Goal: Use online tool/utility: Utilize a website feature to perform a specific function

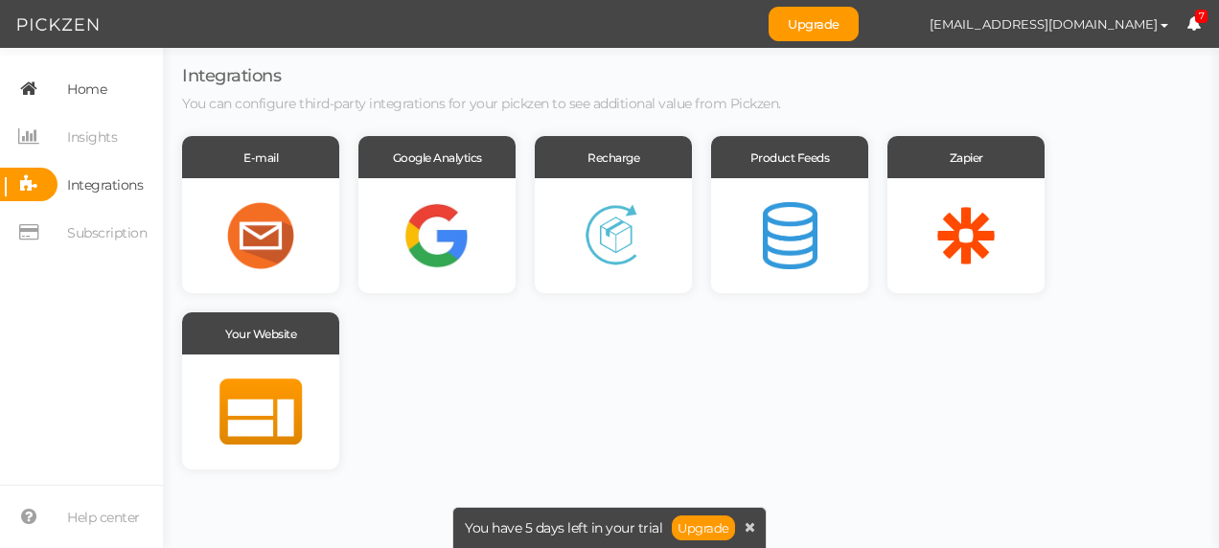
click at [86, 92] on span "Home" at bounding box center [86, 89] width 39 height 31
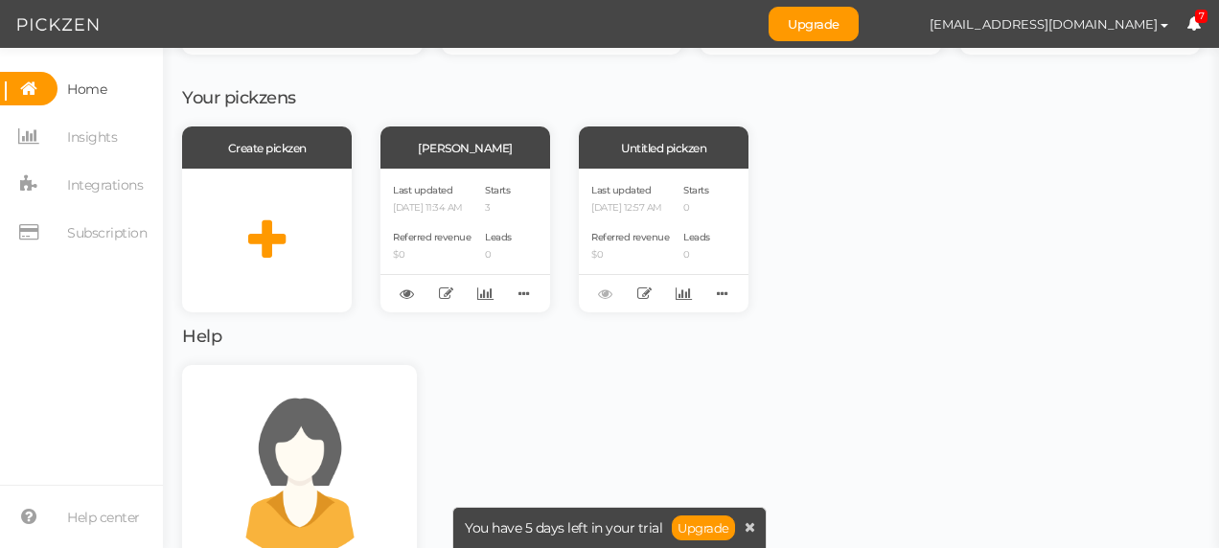
scroll to position [192, 0]
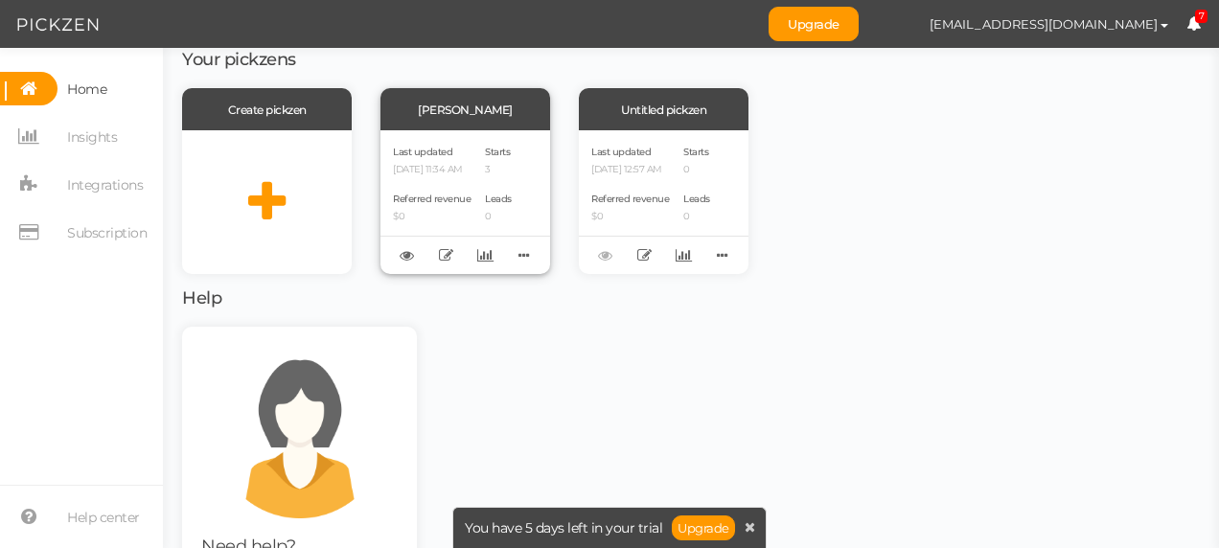
click at [461, 197] on span "Referred revenue" at bounding box center [432, 199] width 78 height 12
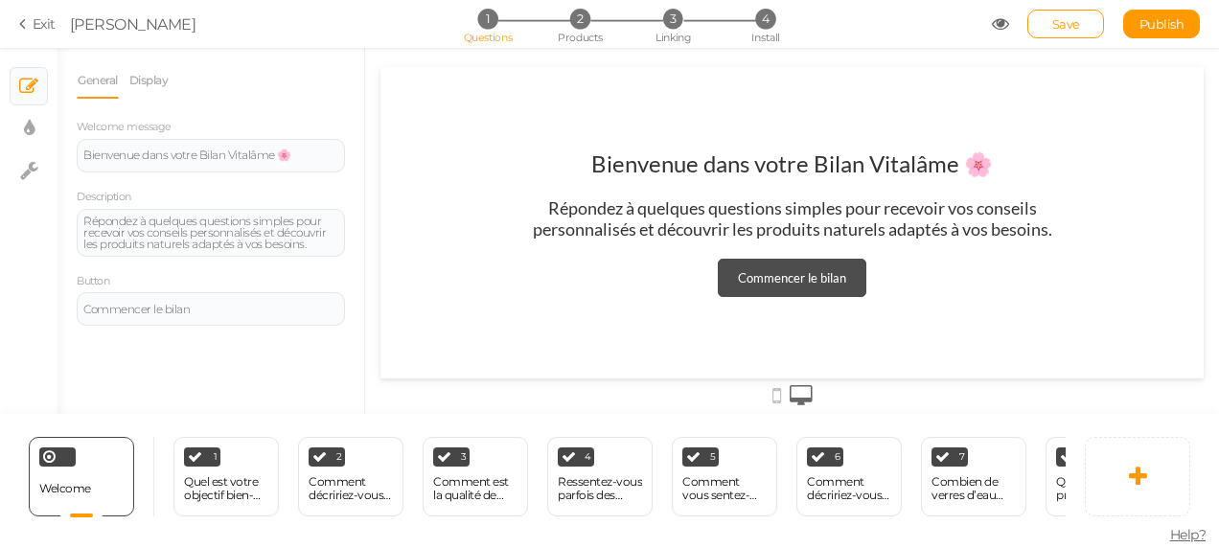
click at [818, 275] on div "Commencer le bilan" at bounding box center [792, 277] width 108 height 15
drag, startPoint x: 818, startPoint y: 275, endPoint x: 568, endPoint y: 332, distance: 255.6
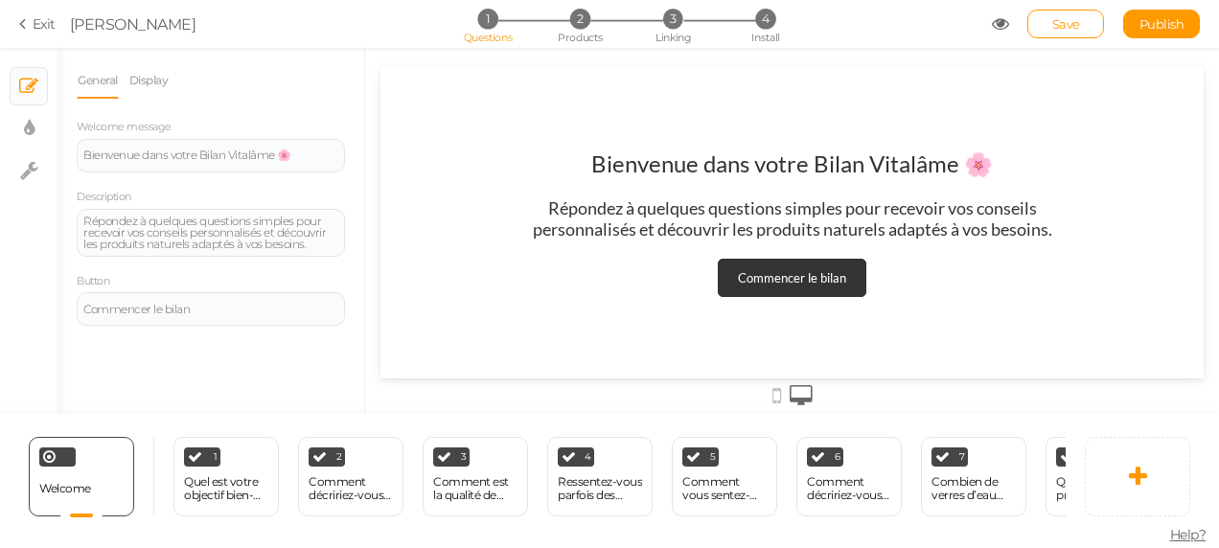
click at [568, 332] on div "Bienvenue dans votre Bilan Vitalâme 🌸 Répondez à quelques questions simples pou…" at bounding box center [792, 223] width 823 height 312
click at [232, 479] on div "Quel est votre objectif bien-être [DATE] ?" at bounding box center [226, 488] width 84 height 27
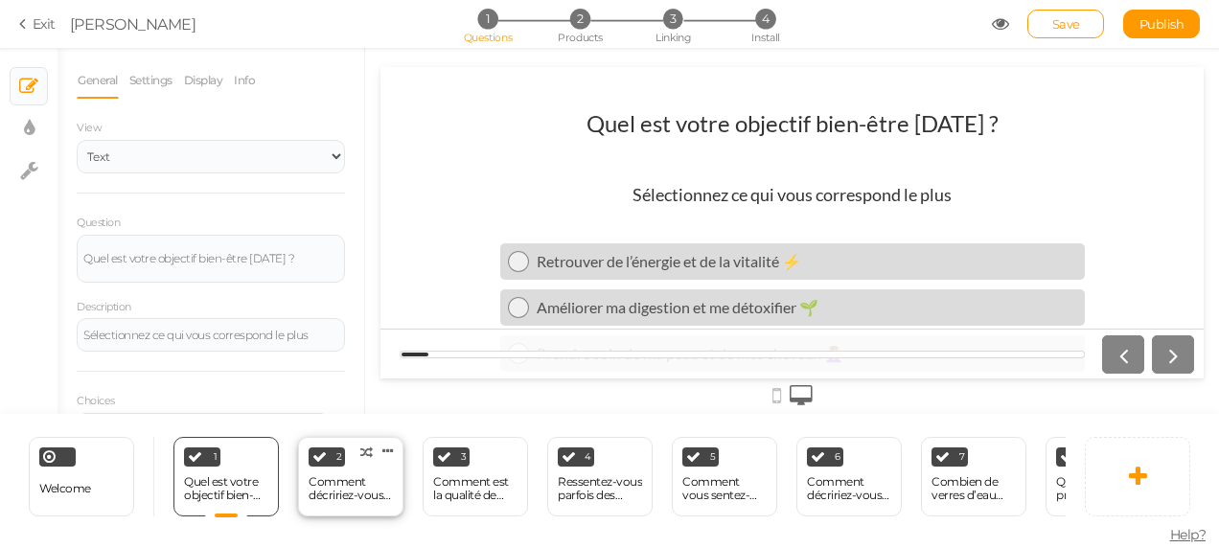
click at [359, 475] on div "Comment décririez-vous votre niveau d’énergie en ce moment ?" at bounding box center [351, 488] width 84 height 27
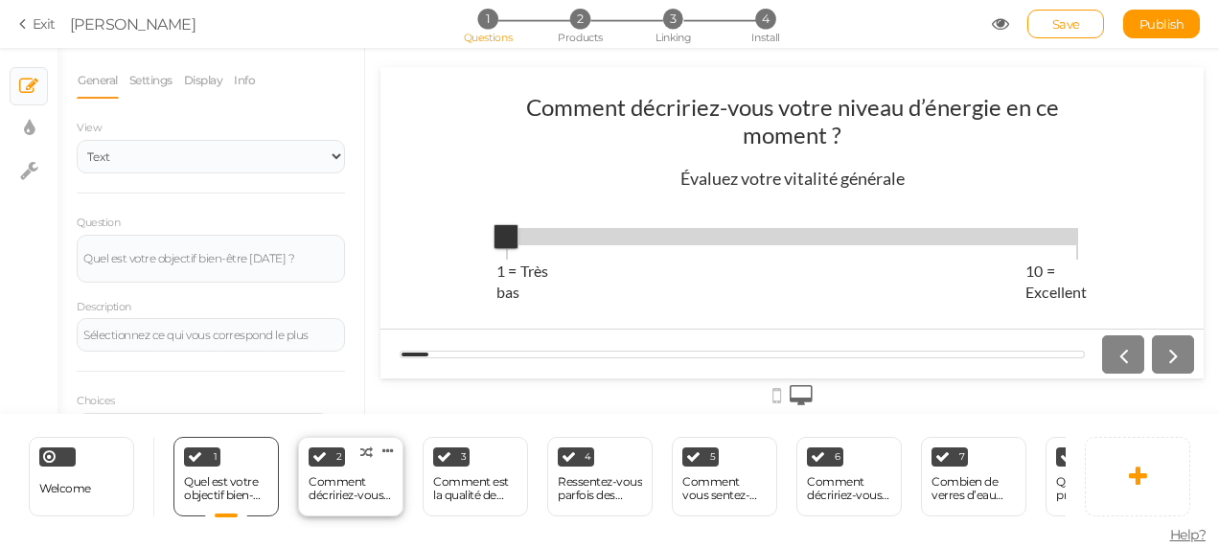
select select "1001"
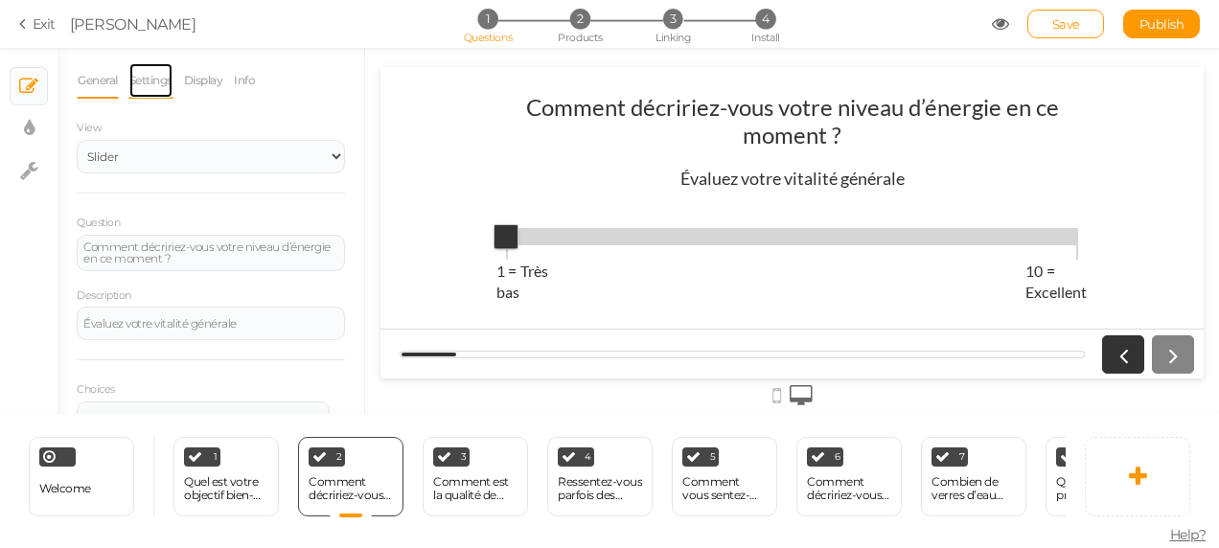
click at [150, 85] on link "Settings" at bounding box center [150, 80] width 45 height 36
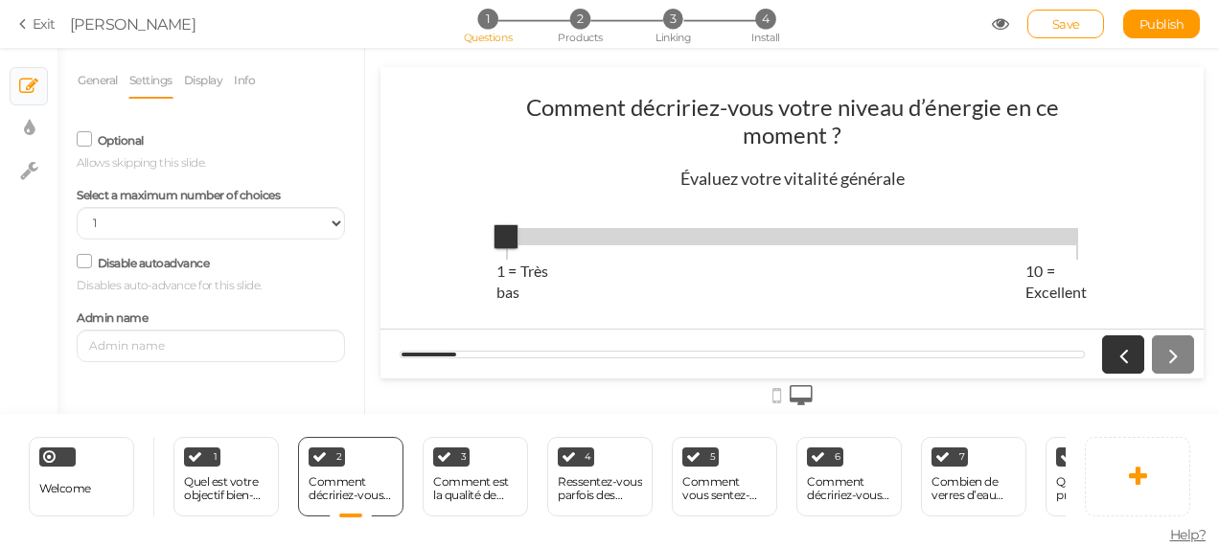
click at [150, 85] on link "Settings" at bounding box center [150, 80] width 45 height 36
click at [94, 71] on link "General" at bounding box center [98, 80] width 42 height 36
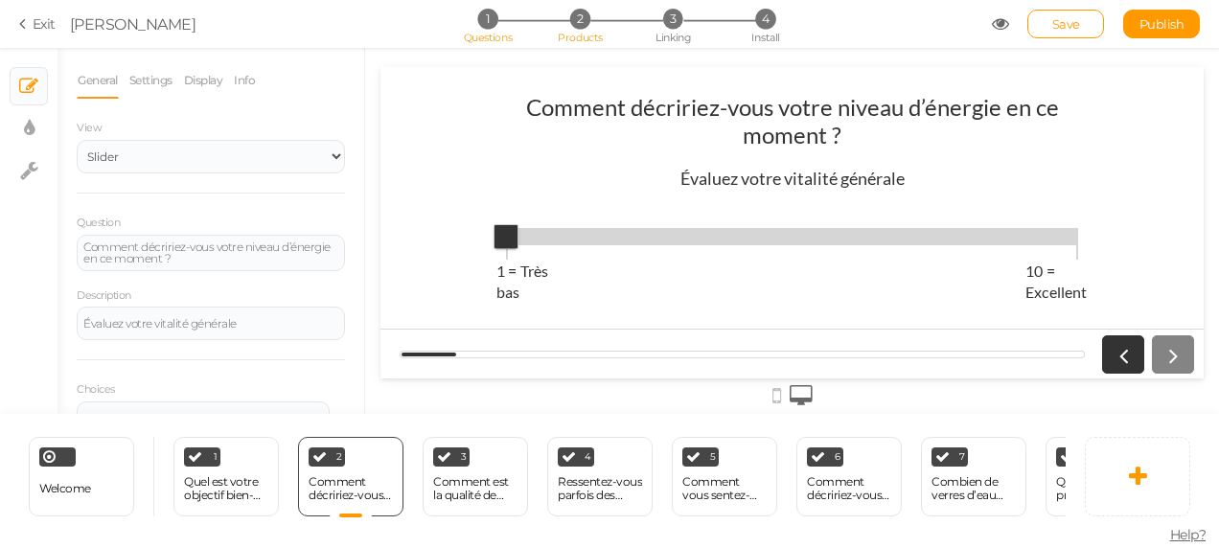
click at [582, 31] on span "Products" at bounding box center [580, 37] width 45 height 13
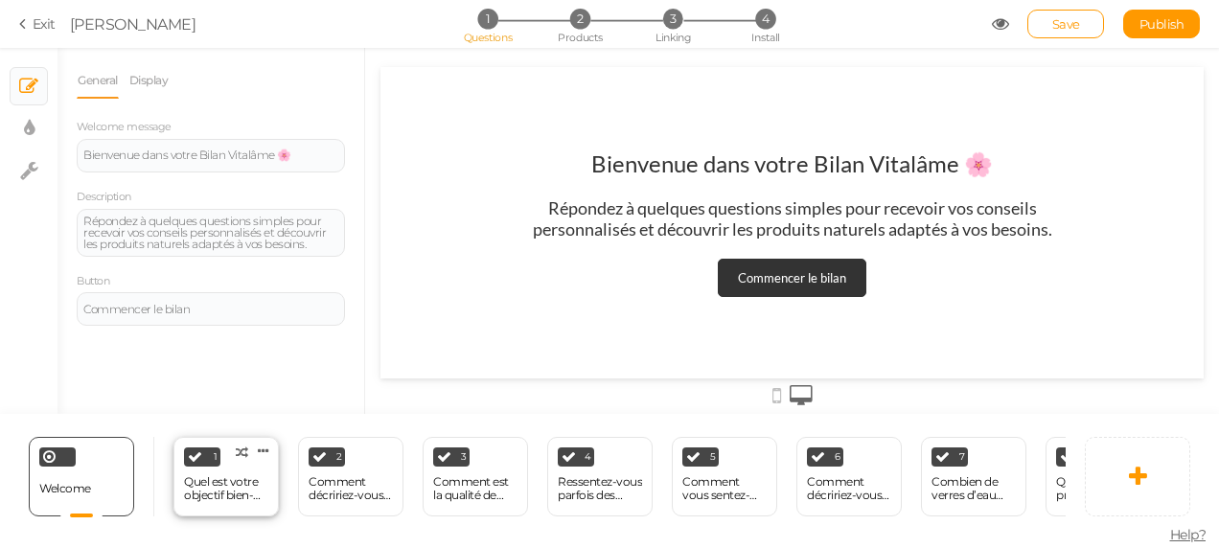
click at [247, 486] on div "Quel est votre objectif bien-être [DATE] ?" at bounding box center [226, 488] width 84 height 27
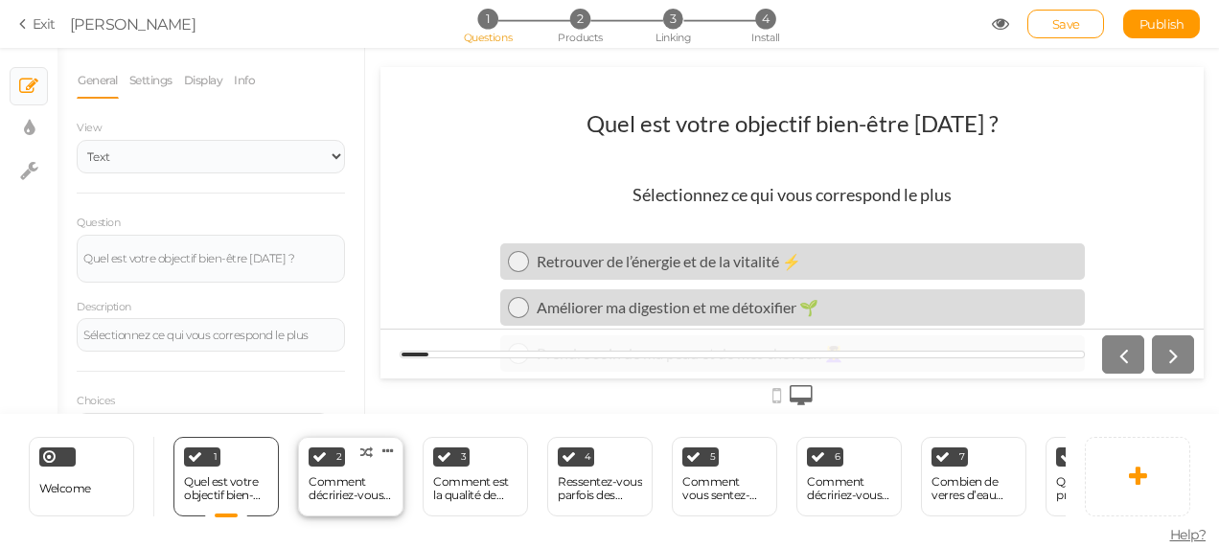
click at [352, 481] on div "Comment décririez-vous votre niveau d’énergie en ce moment ?" at bounding box center [351, 488] width 84 height 27
select select "1001"
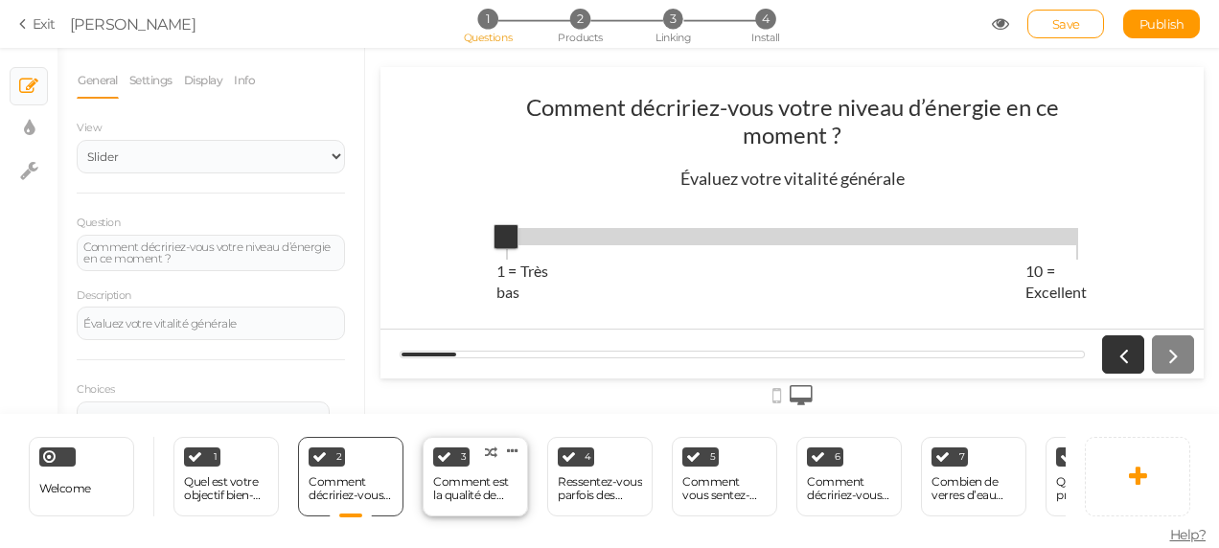
click at [452, 479] on div "Comment est la qualité de votre sommeil ?" at bounding box center [475, 488] width 84 height 27
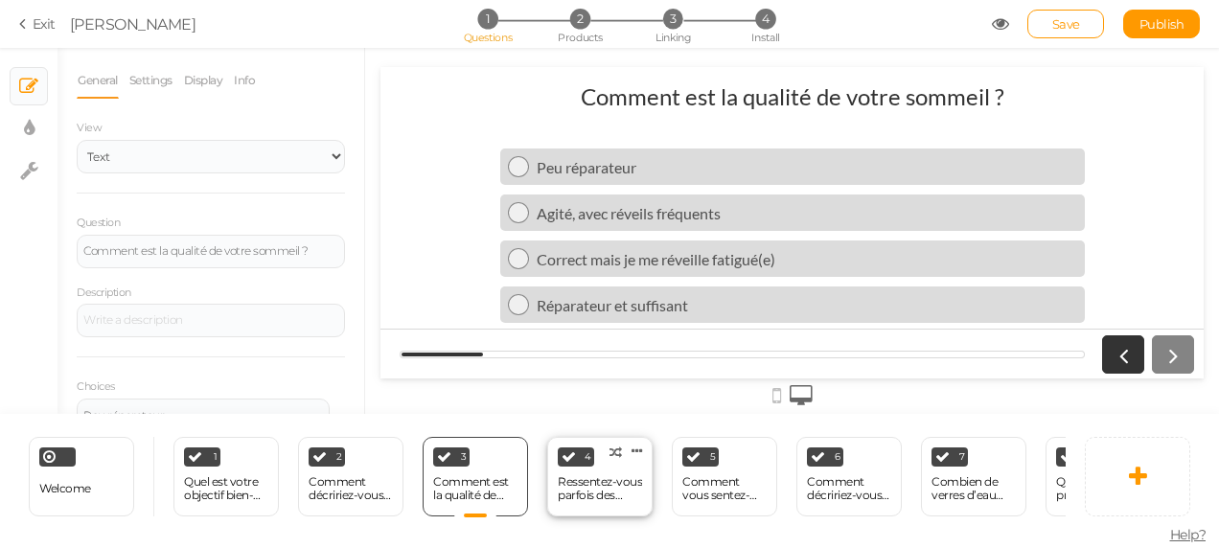
click at [575, 481] on div "Ressentez-vous parfois des inconforts digestifs (ballonnements, lourdeurs) ?" at bounding box center [600, 488] width 84 height 27
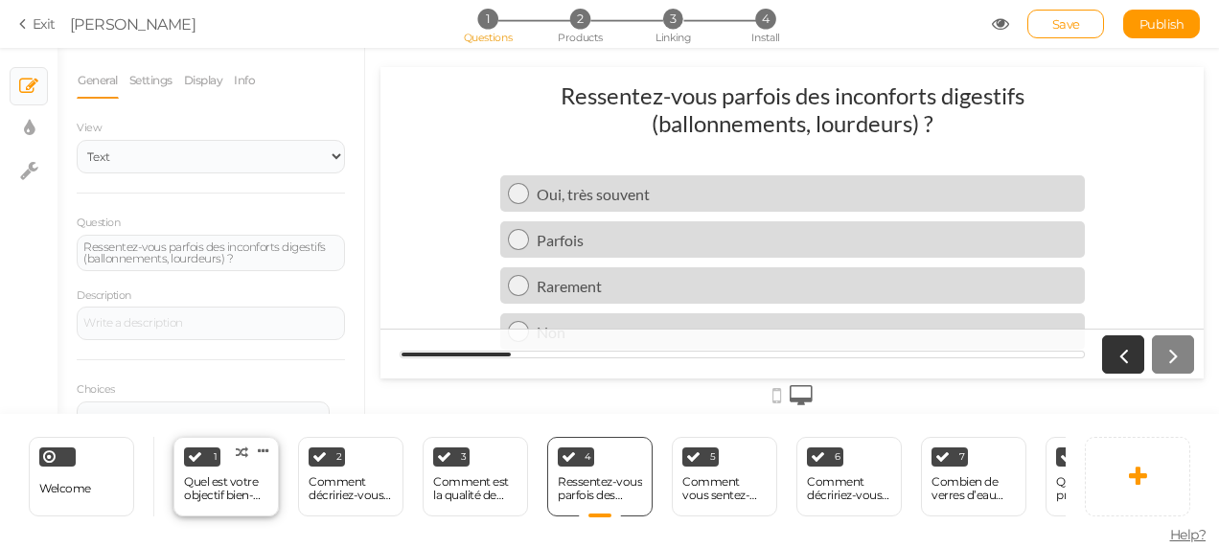
click at [228, 492] on div "Quel est votre objectif bien-être [DATE] ?" at bounding box center [226, 488] width 84 height 27
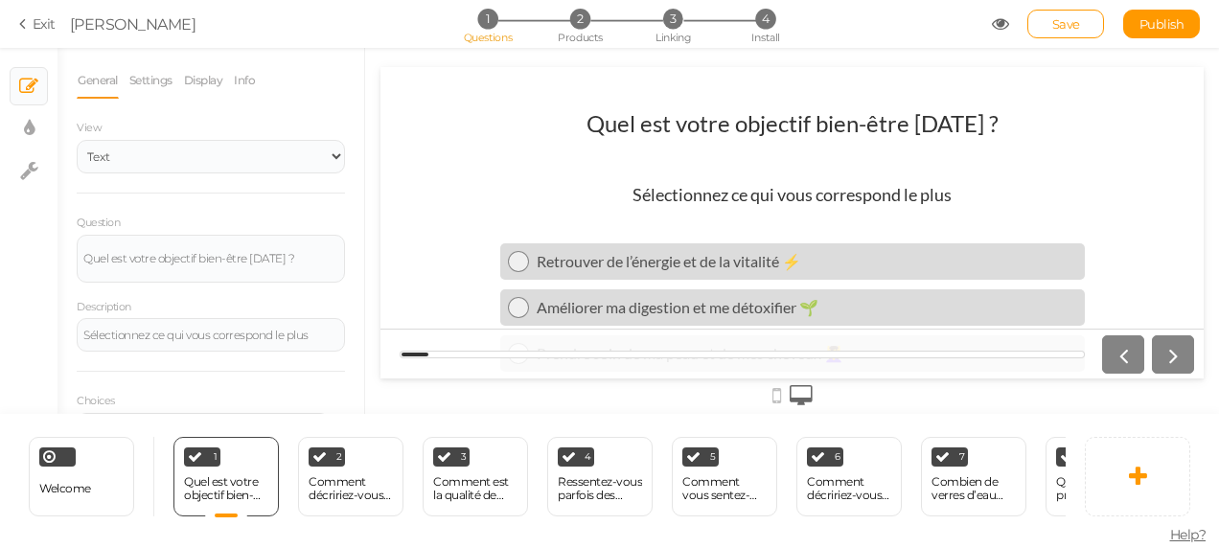
click at [1182, 349] on div at bounding box center [1145, 355] width 100 height 38
click at [1159, 360] on div at bounding box center [1145, 355] width 100 height 38
click at [1166, 349] on div at bounding box center [1145, 355] width 100 height 38
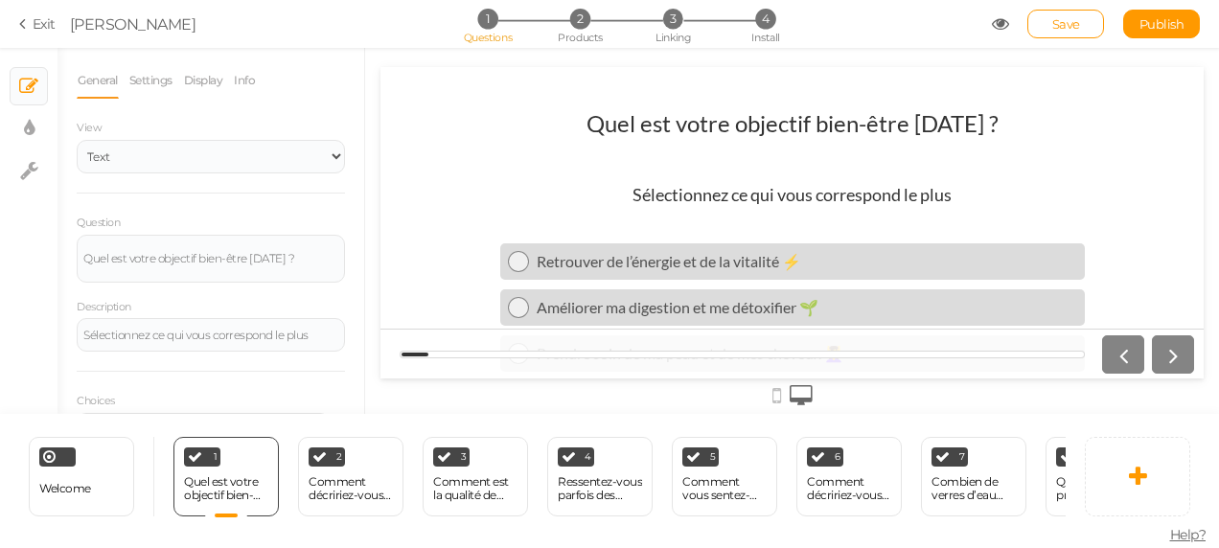
drag, startPoint x: 1166, startPoint y: 349, endPoint x: 1186, endPoint y: 220, distance: 130.0
click at [1186, 220] on div "Quel est votre objectif bien-être aujourd’hui ? Sélectionnez ce qui vous corres…" at bounding box center [792, 223] width 823 height 312
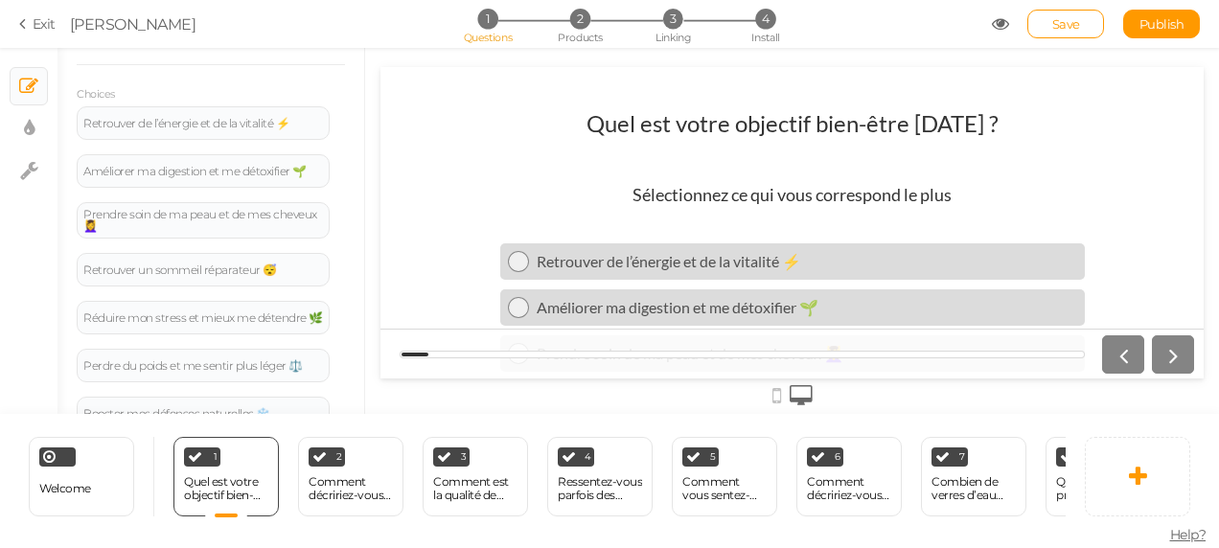
scroll to position [383, 0]
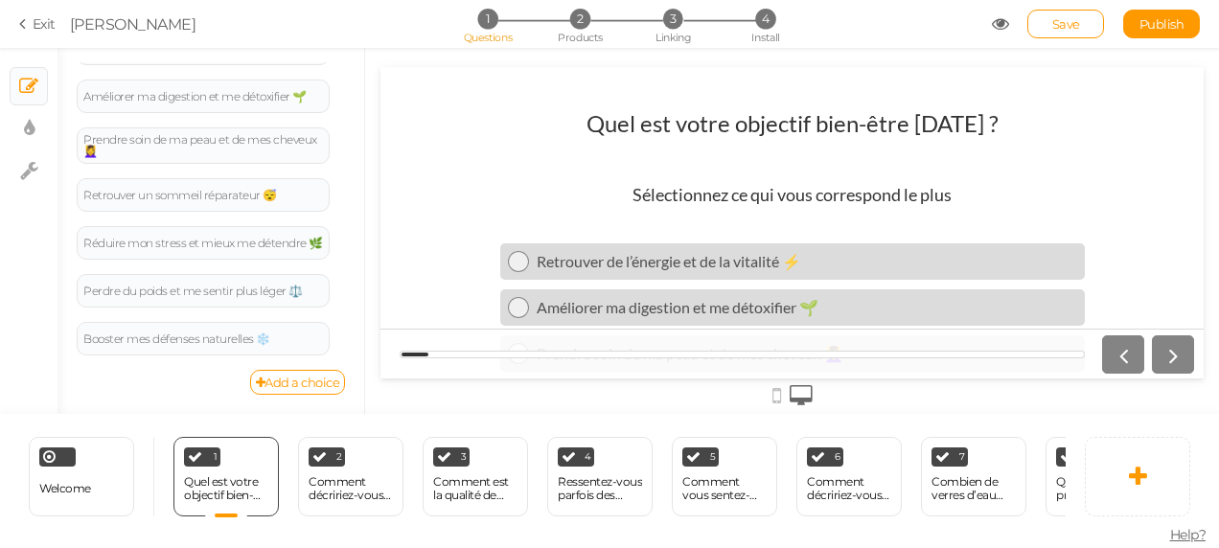
click at [1002, 26] on icon at bounding box center [1000, 23] width 17 height 17
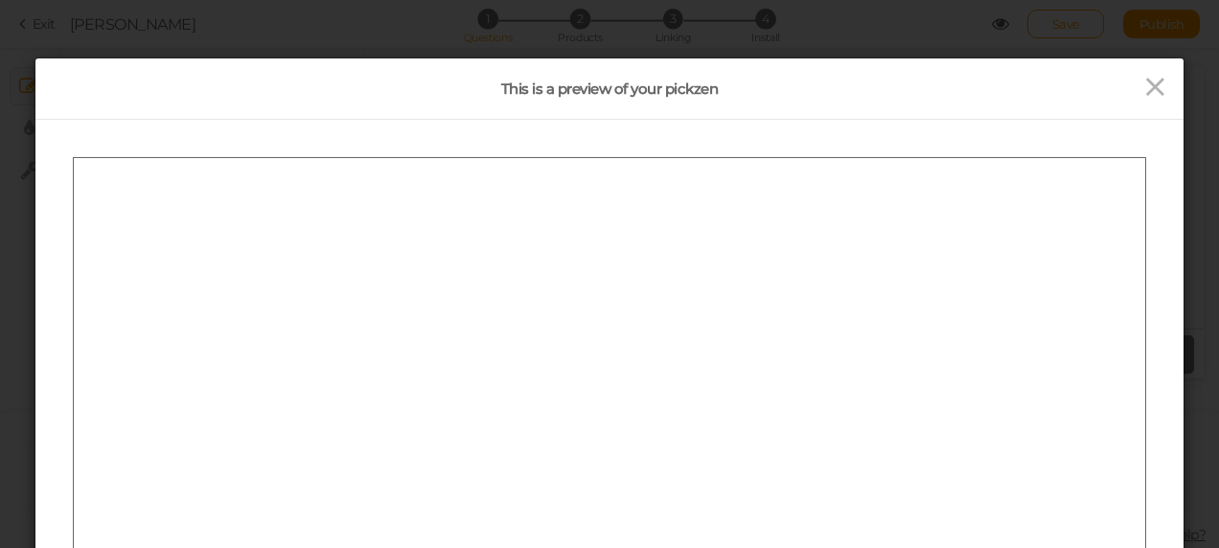
scroll to position [0, 0]
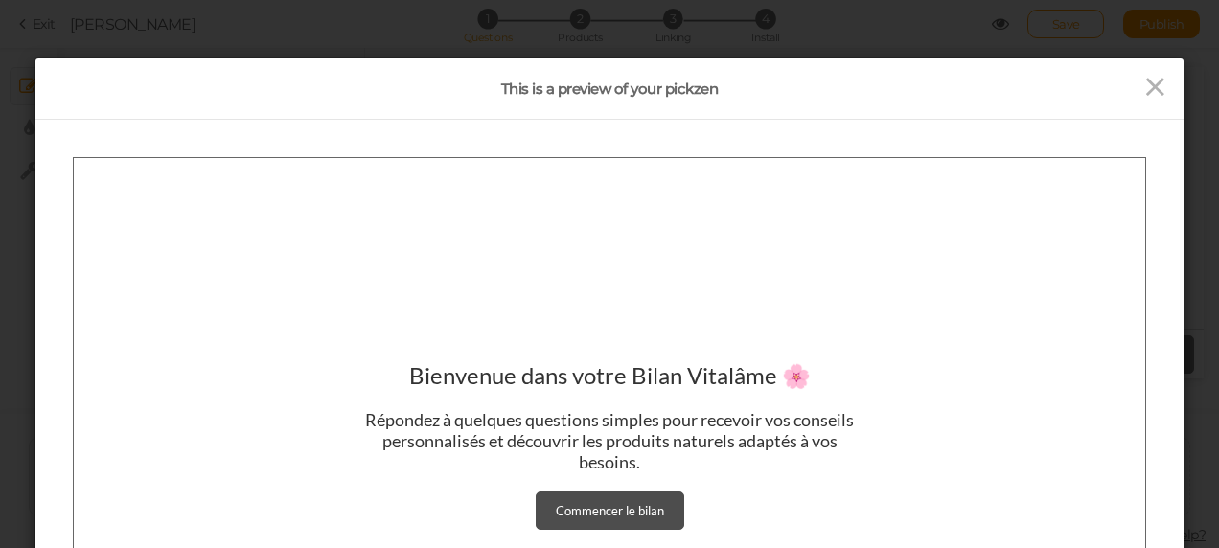
click at [602, 519] on link "Commencer le bilan" at bounding box center [610, 510] width 149 height 38
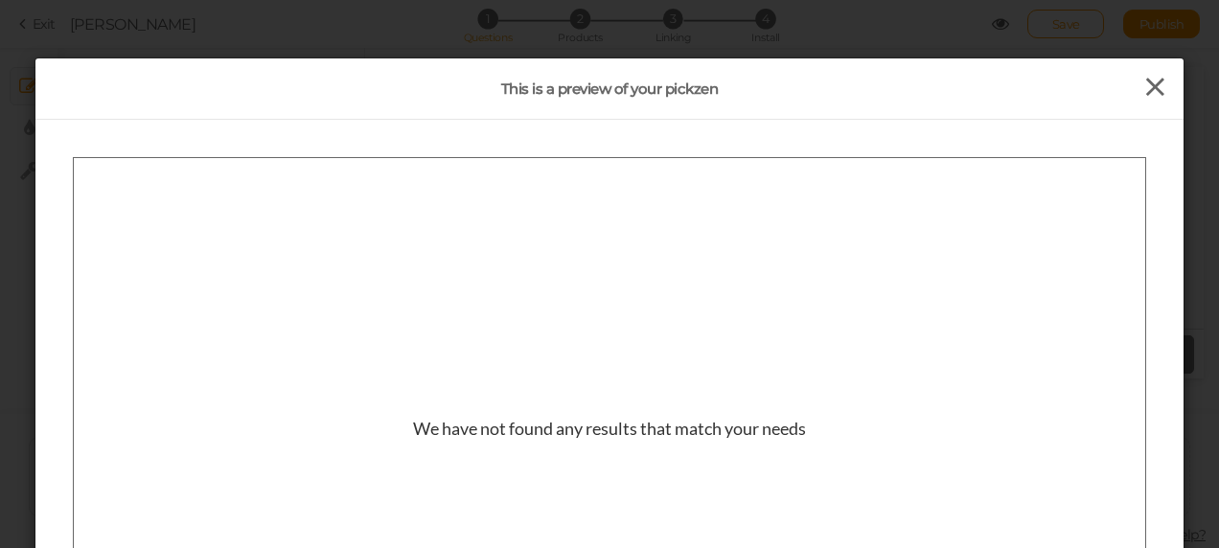
click at [1147, 93] on icon at bounding box center [1156, 87] width 28 height 29
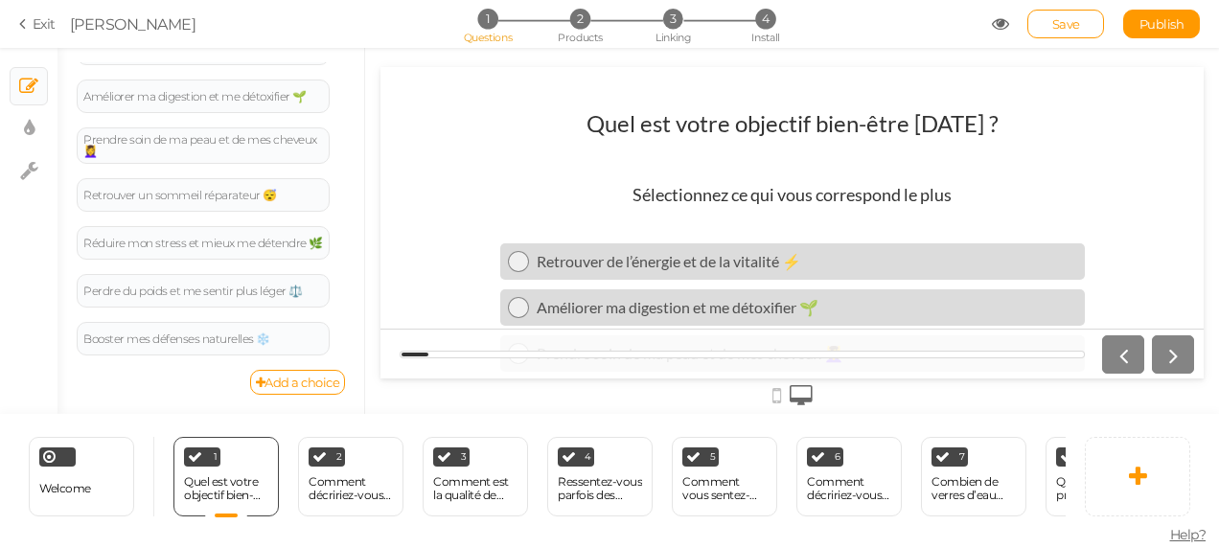
scroll to position [233, 0]
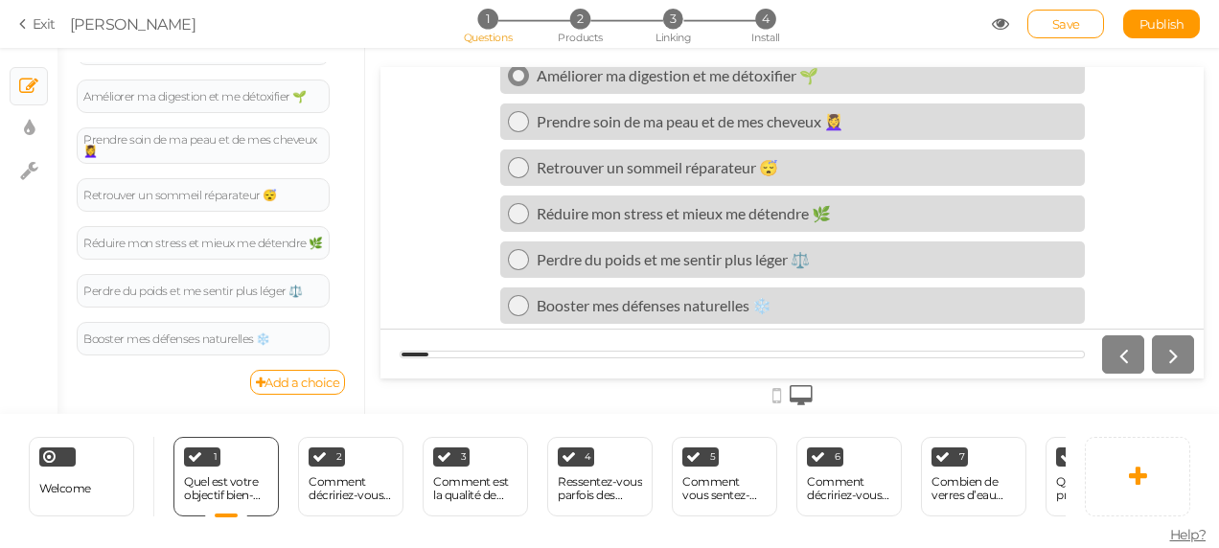
click at [697, 85] on link "Améliorer ma digestion et me détoxifier 🌱" at bounding box center [792, 76] width 585 height 36
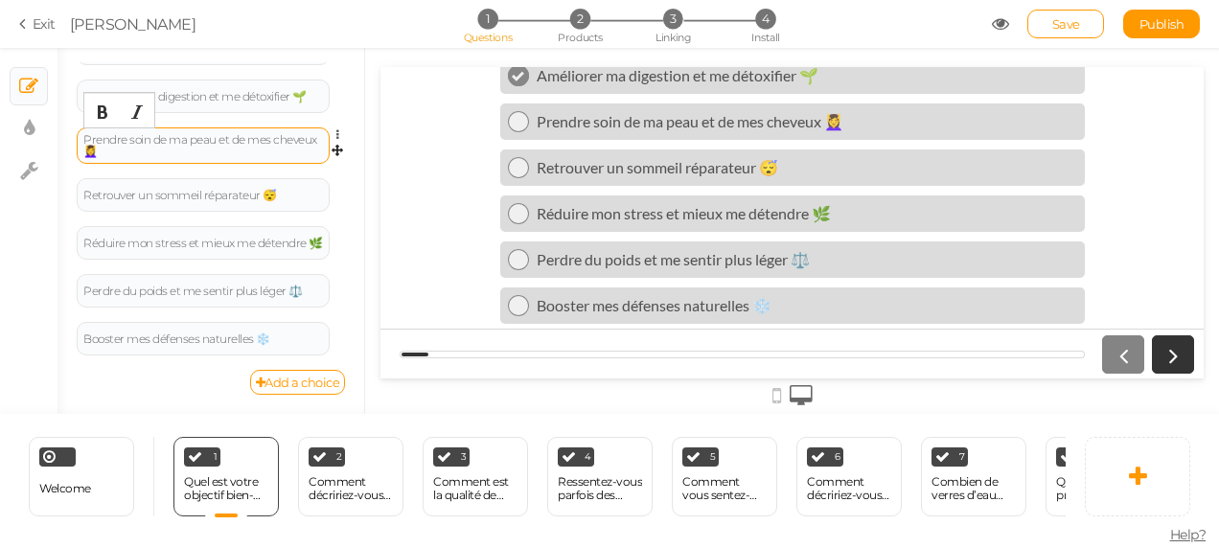
click at [151, 139] on div "Prendre soin de ma peau et de mes cheveux 💆‍♀️" at bounding box center [203, 145] width 240 height 23
click at [165, 135] on div "Prendre soin de ma peau et de mes cheveux 💆‍♀️" at bounding box center [203, 145] width 240 height 23
click at [592, 31] on div "1 Questions 2 Products 3 Linking 4 Install" at bounding box center [609, 26] width 402 height 35
click at [583, 27] on span "2" at bounding box center [580, 19] width 20 height 20
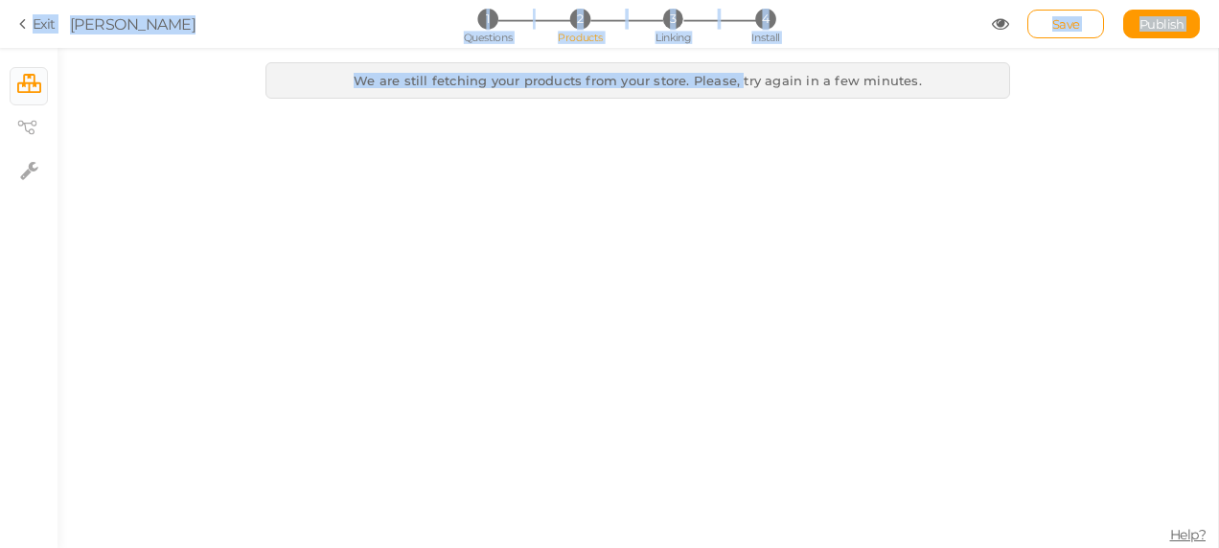
drag, startPoint x: 744, startPoint y: 87, endPoint x: -4, endPoint y: 199, distance: 756.1
click at [0, 199] on html "× Close A wider screen is needed to use the Pickzen builder Exit Bilan vitalâme…" at bounding box center [609, 274] width 1219 height 548
click at [245, 234] on div "We are still fetching your products from your store. Please, try again in a few…" at bounding box center [638, 298] width 1161 height 500
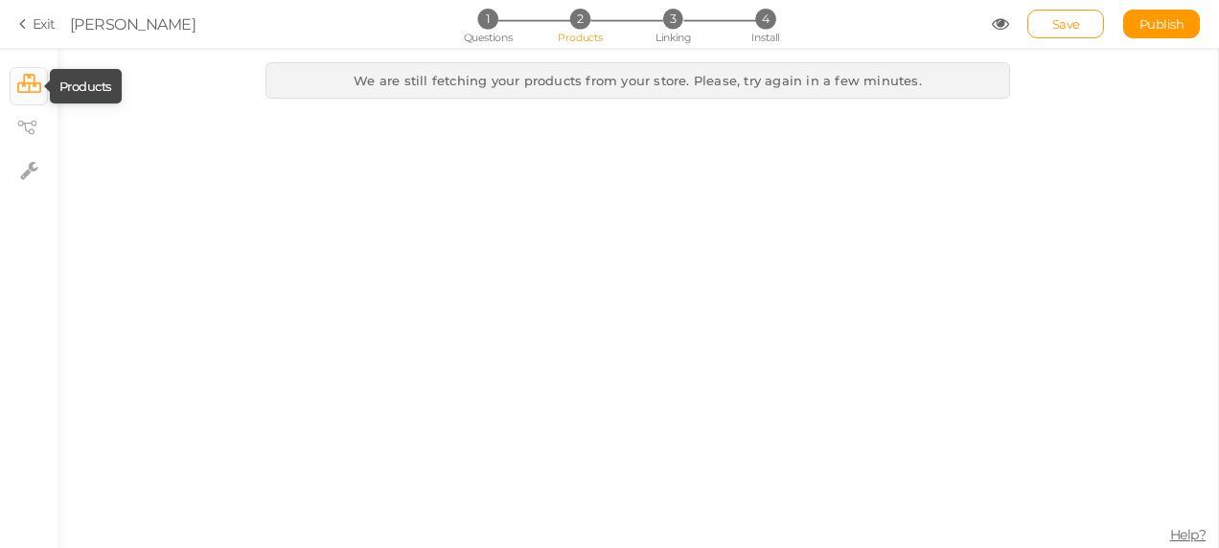
click at [21, 85] on icon at bounding box center [29, 83] width 24 height 19
click at [35, 127] on icon at bounding box center [26, 128] width 19 height 14
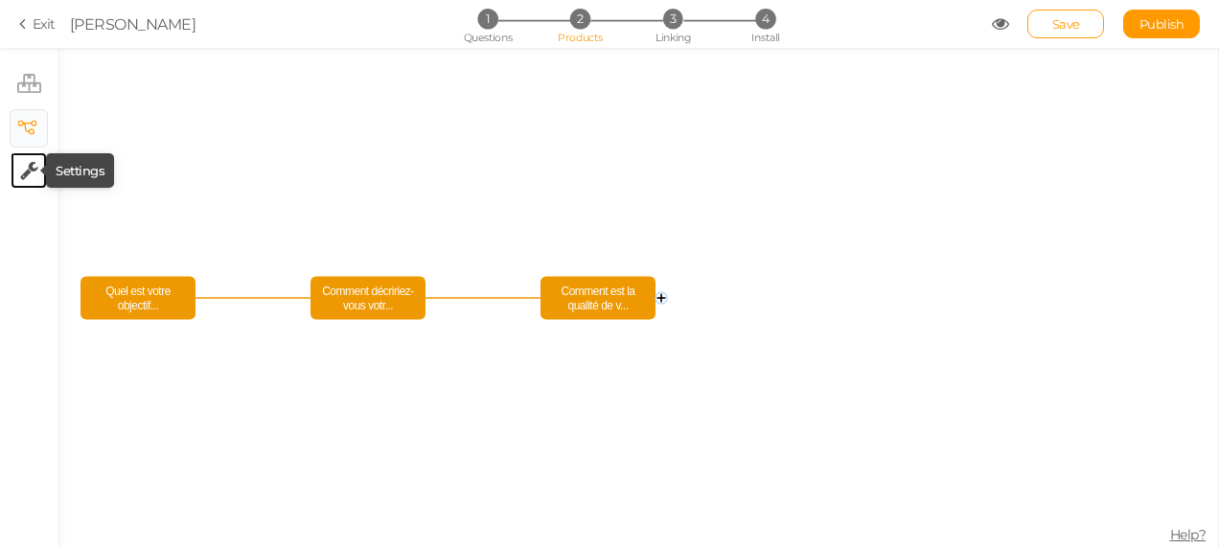
click at [29, 167] on icon at bounding box center [29, 170] width 18 height 19
select select "en"
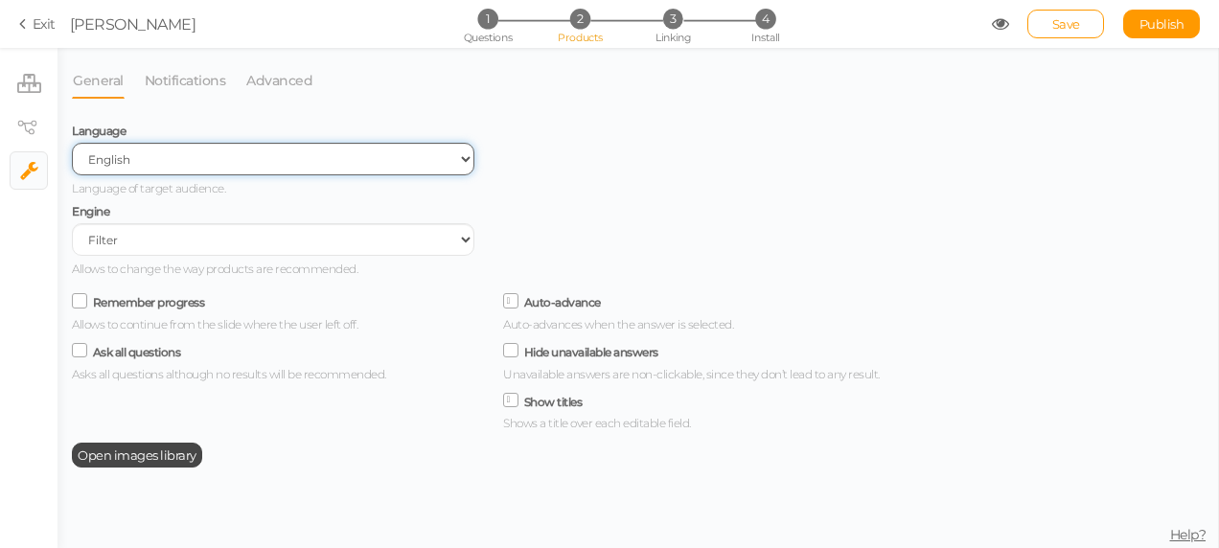
click at [194, 163] on select "Spanish English Portuguese" at bounding box center [273, 159] width 403 height 33
click at [72, 144] on select "Spanish English Portuguese" at bounding box center [273, 159] width 403 height 33
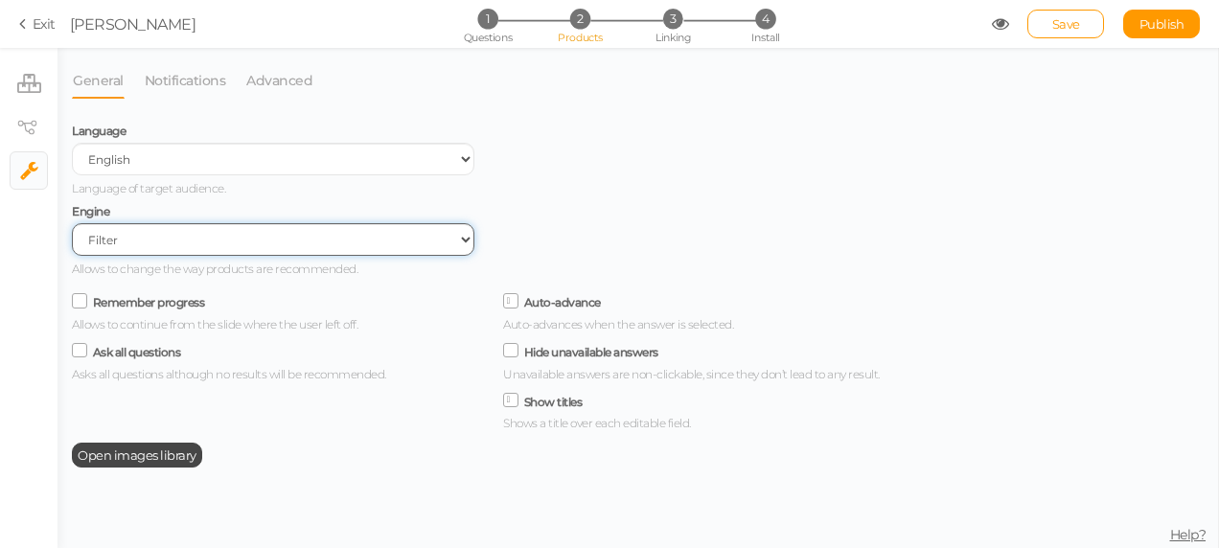
click at [183, 236] on select "Filter AI Tree No-Code Form (No products)" at bounding box center [273, 239] width 403 height 33
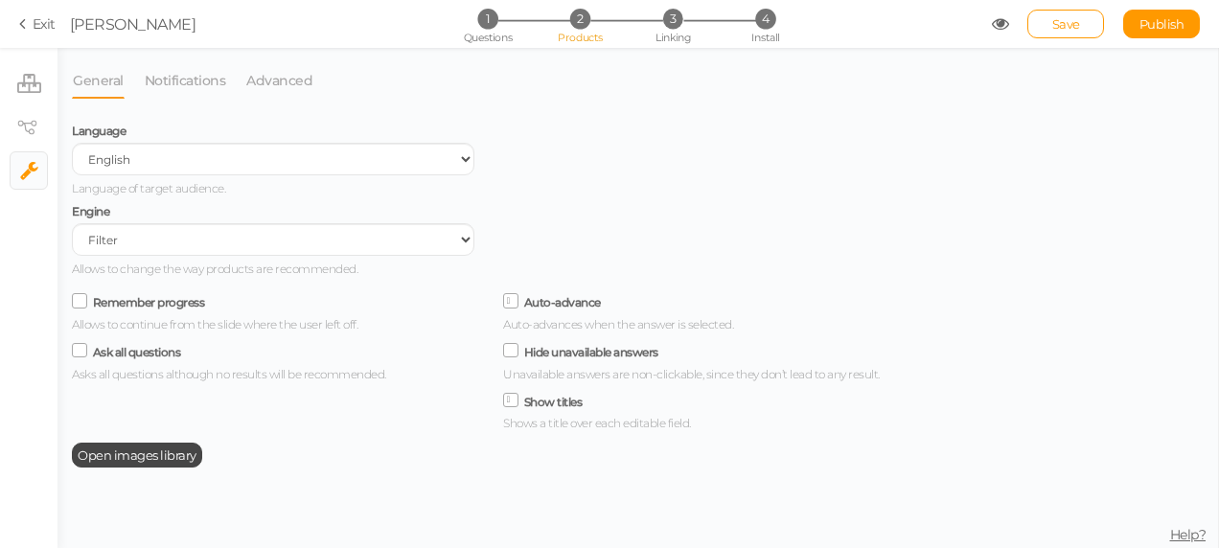
click at [438, 104] on div "General Notifications Advanced Language Spanish English Portuguese Language of …" at bounding box center [489, 305] width 834 height 486
click at [17, 125] on icon at bounding box center [26, 128] width 19 height 14
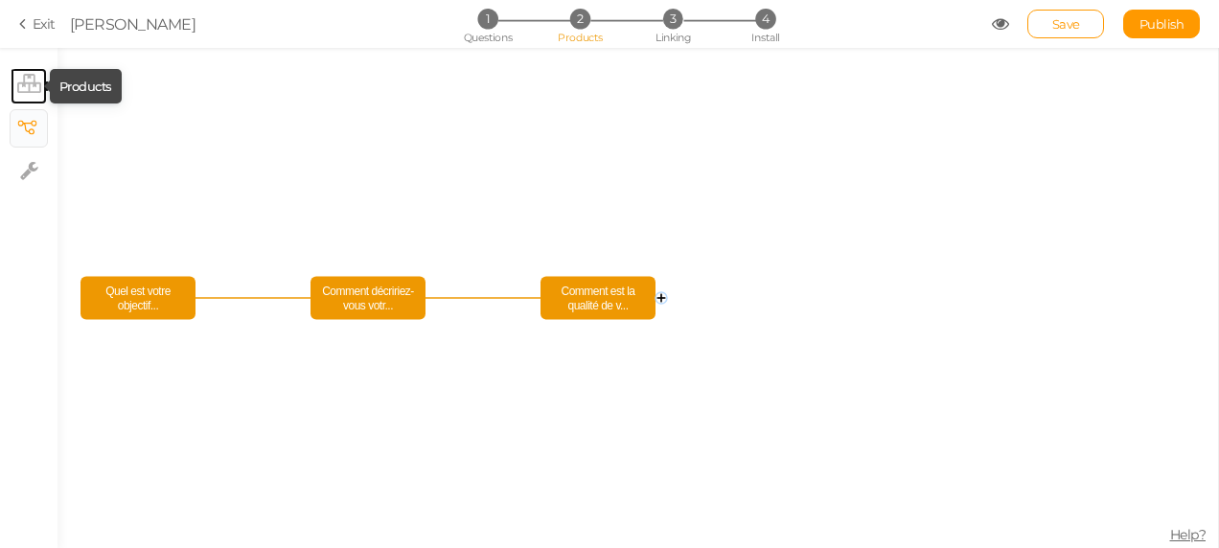
click at [32, 94] on tip-cont at bounding box center [29, 86] width 24 height 23
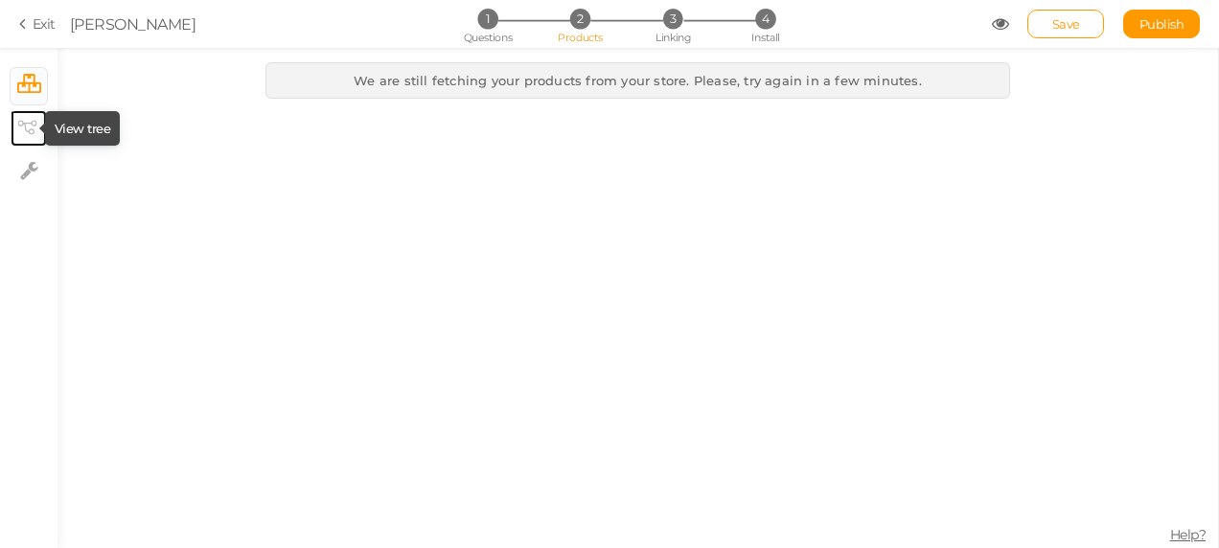
click at [22, 117] on tip-cont at bounding box center [29, 128] width 14 height 23
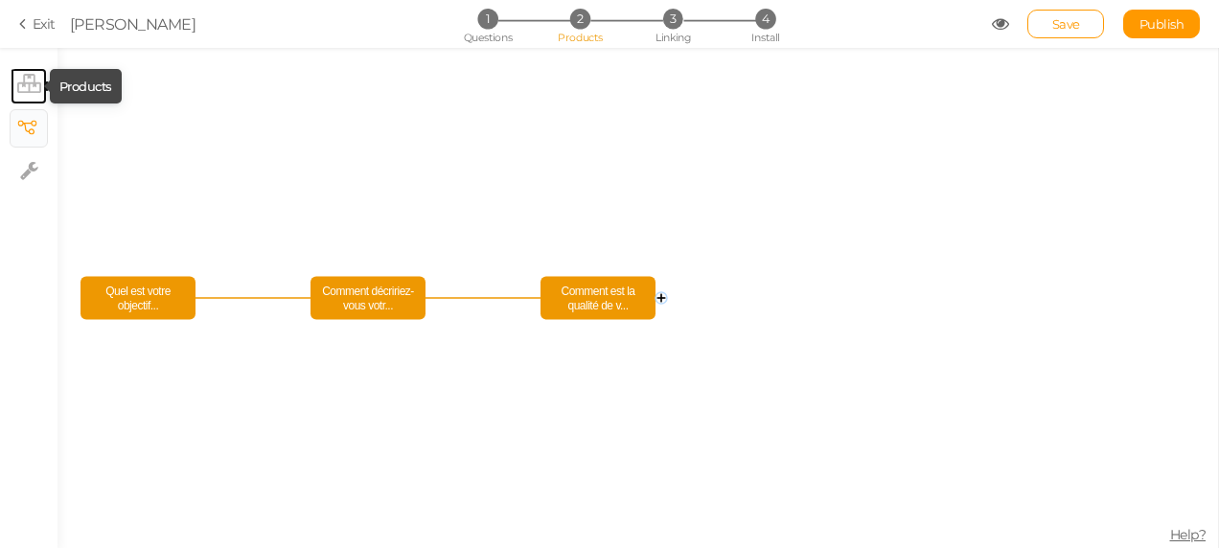
click at [21, 79] on icon at bounding box center [29, 83] width 24 height 19
